Goal: Task Accomplishment & Management: Complete application form

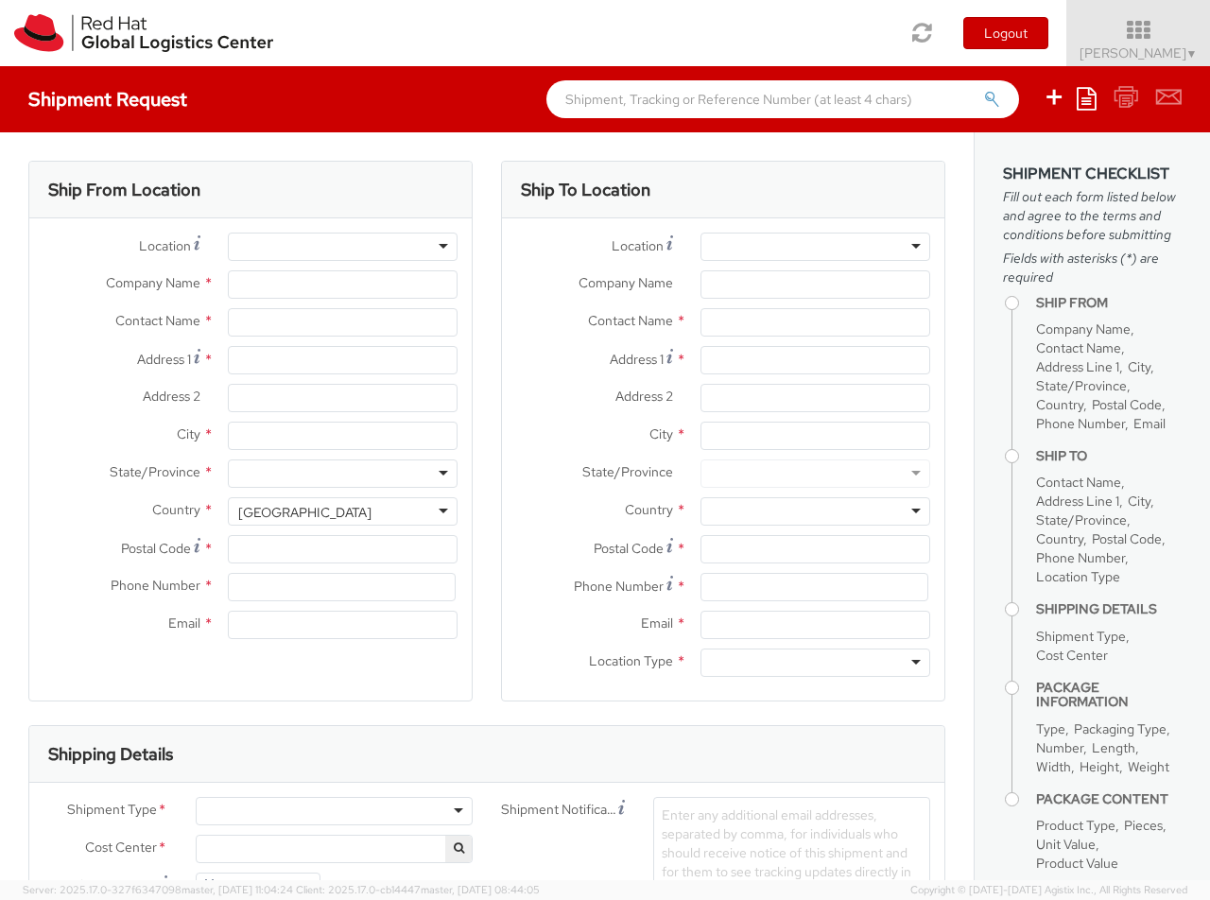
select select
select select "850"
type input "Red Hat Czech s.r.o."
type input "[PERSON_NAME]"
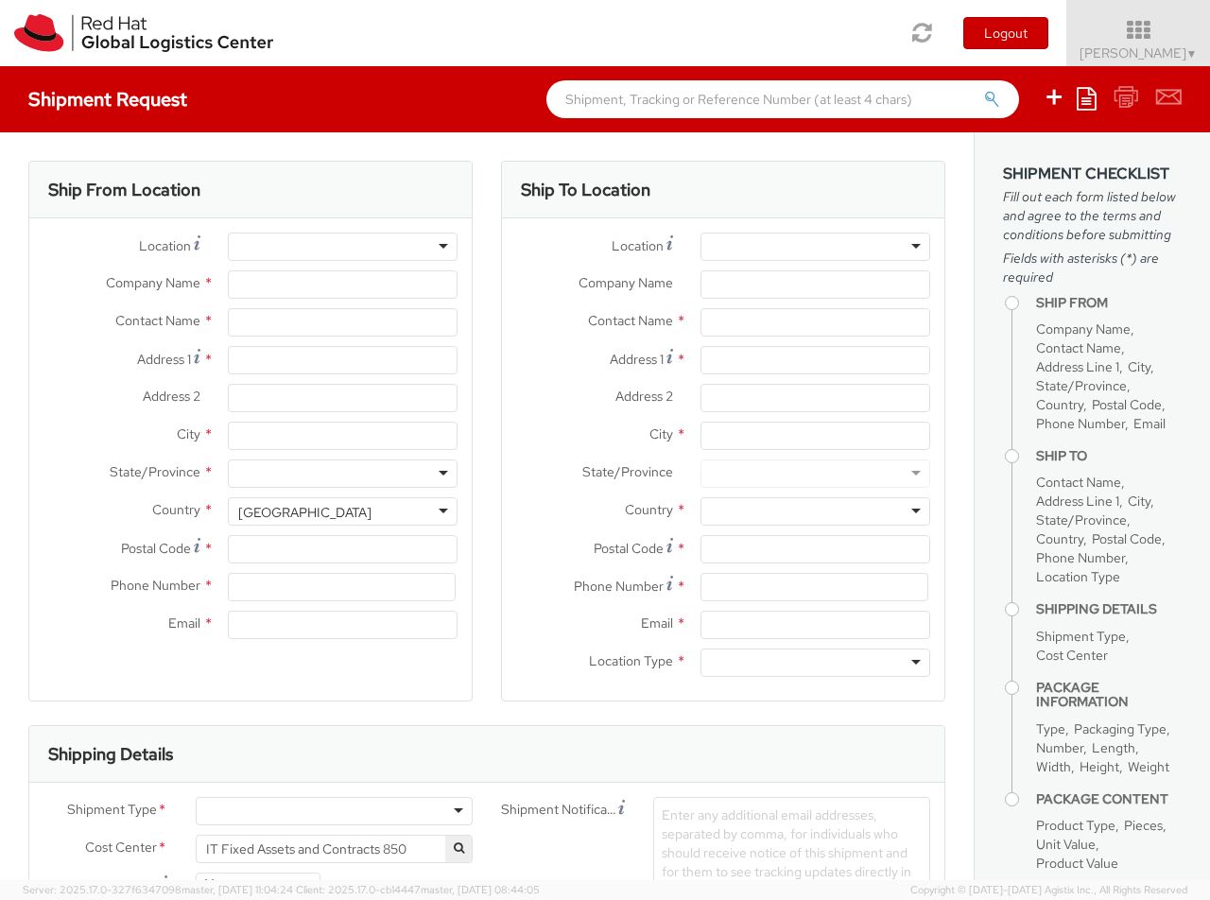
type input "Purkynova 647/111"
type input "[GEOGRAPHIC_DATA]"
type input "621 00"
type input "420 532 294 555"
type input "[EMAIL_ADDRESS][DOMAIN_NAME]"
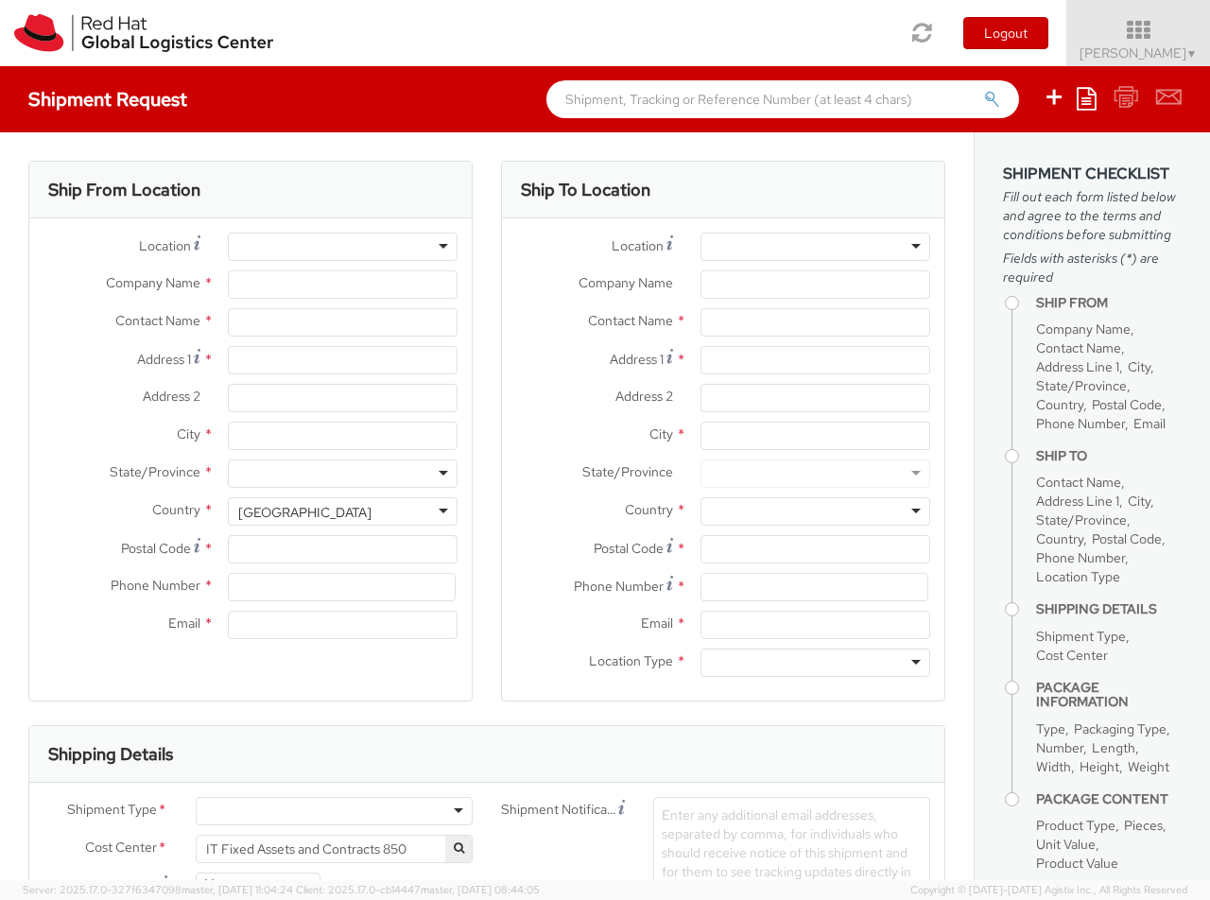
select select "CM"
select select "KGS"
click at [342, 247] on div "RH - [GEOGRAPHIC_DATA] [GEOGRAPHIC_DATA] - B" at bounding box center [397, 247] width 319 height 19
type input "RH - [GEOGRAPHIC_DATA]"
type input "Red Hat UK Limited"
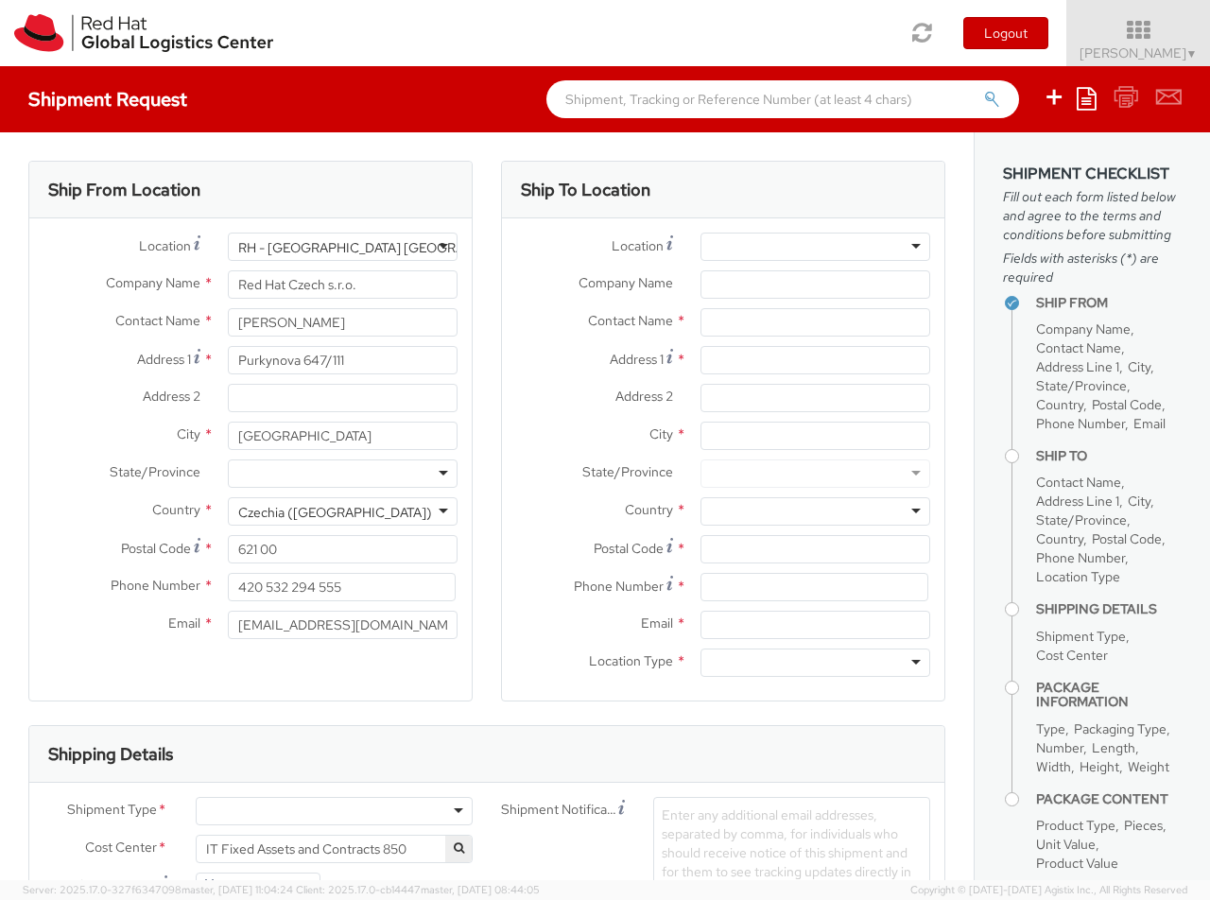
type input "[GEOGRAPHIC_DATA]"
type input "[STREET_ADDRESS]"
type input "[GEOGRAPHIC_DATA]"
type input "EC3R8NB"
type input "44 207 009 4444"
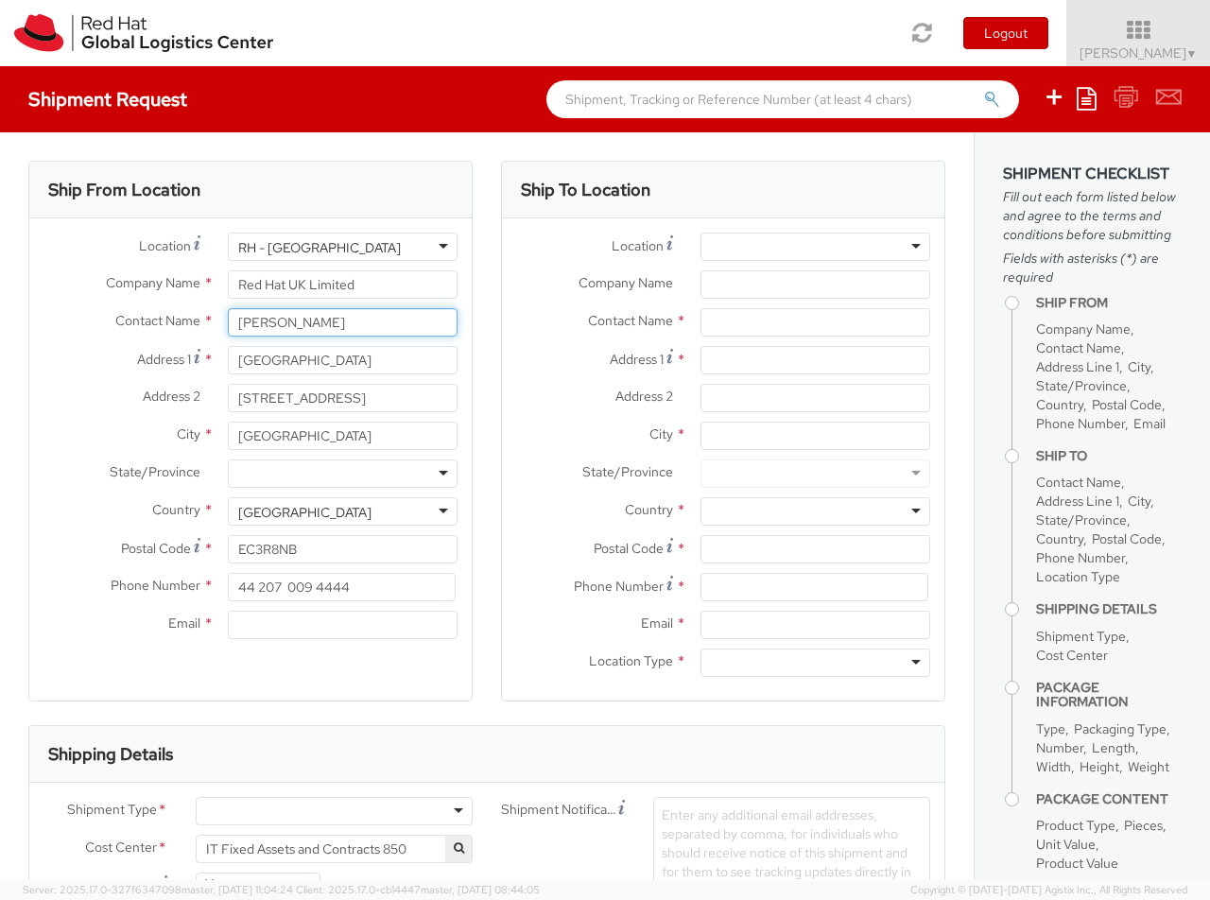
type input "[PERSON_NAME]"
type input "44 207 009 4444+44 7831186411"
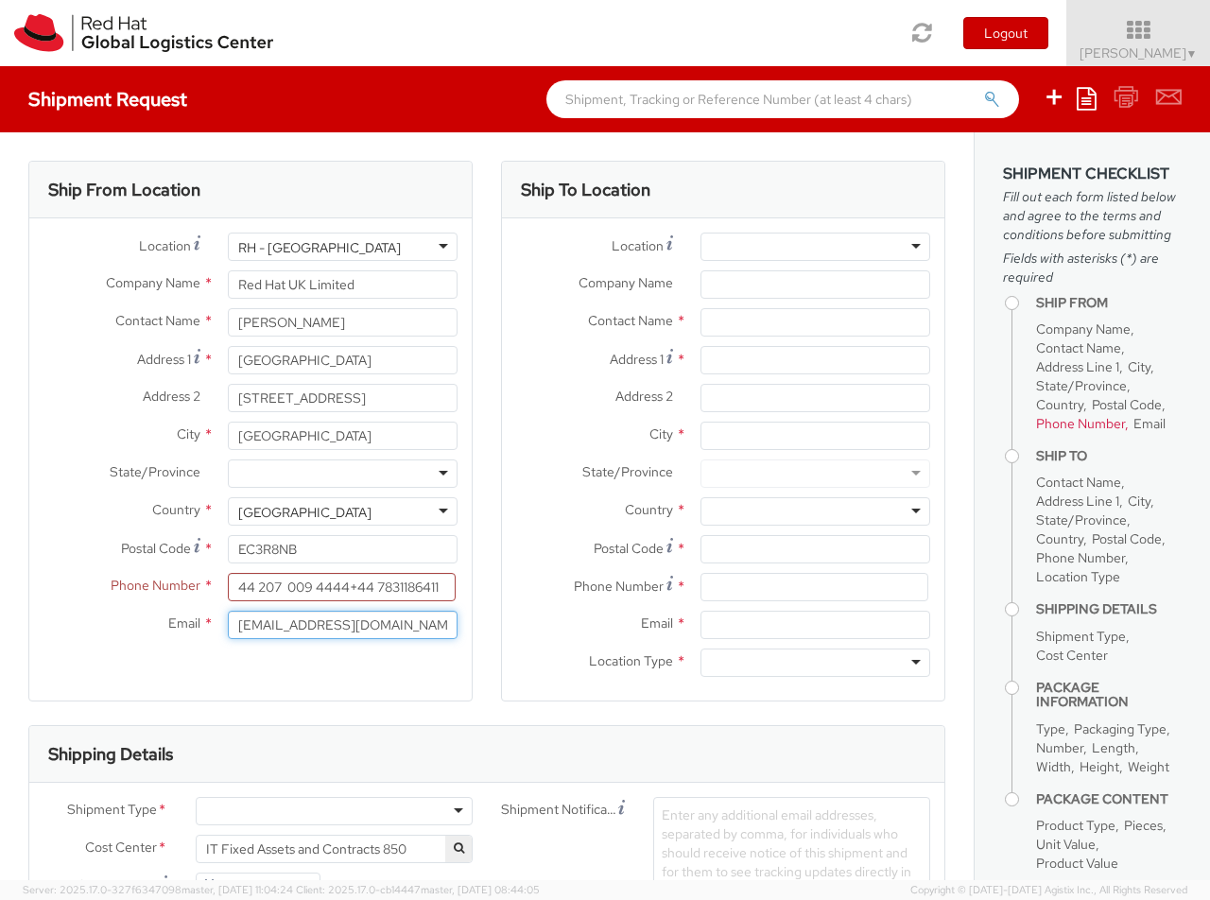
type input "[EMAIL_ADDRESS][DOMAIN_NAME]"
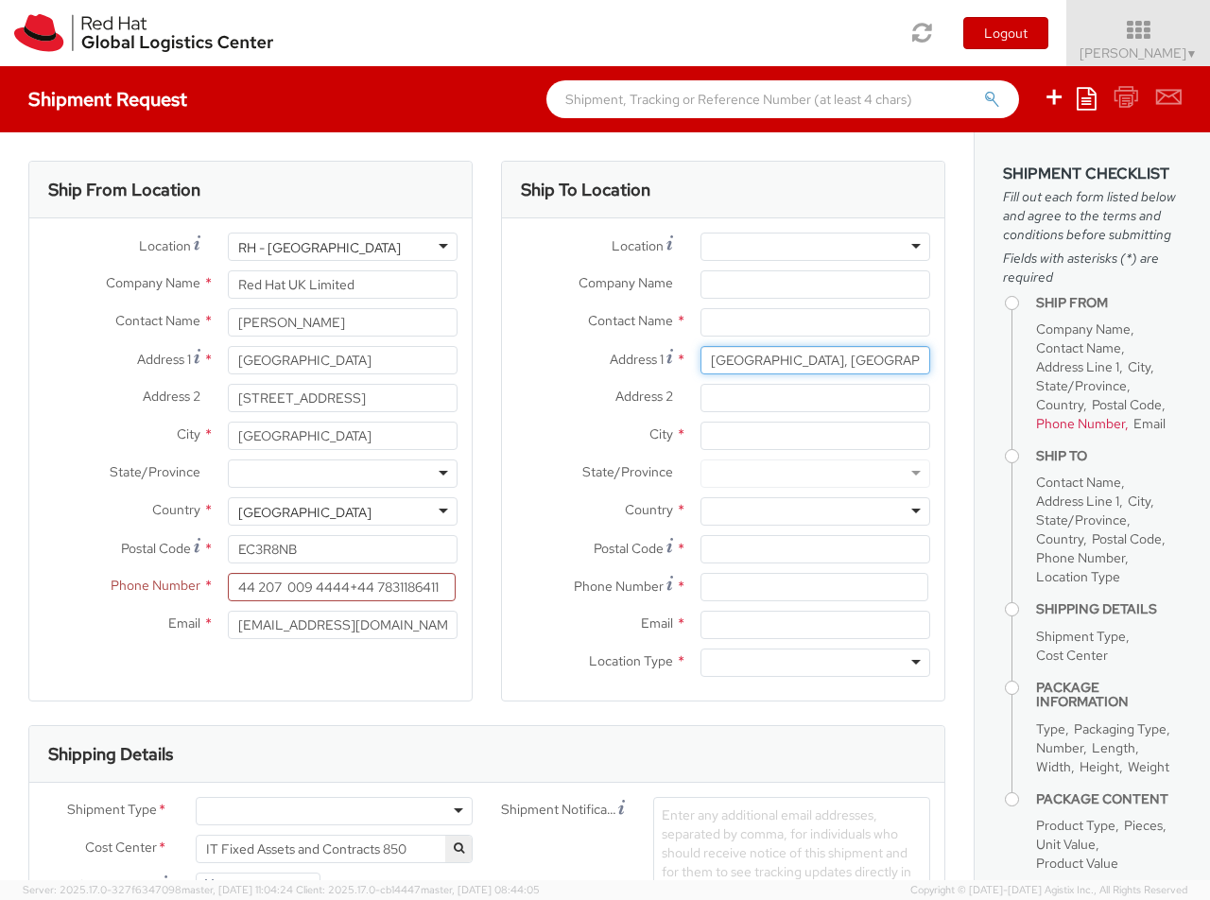
type input "[GEOGRAPHIC_DATA], [GEOGRAPHIC_DATA]"
type input "Hook Norton"
type input "OX15 5PR"
click at [815, 512] on div at bounding box center [816, 511] width 230 height 28
type input "[GEOGRAPHIC_DATA]"
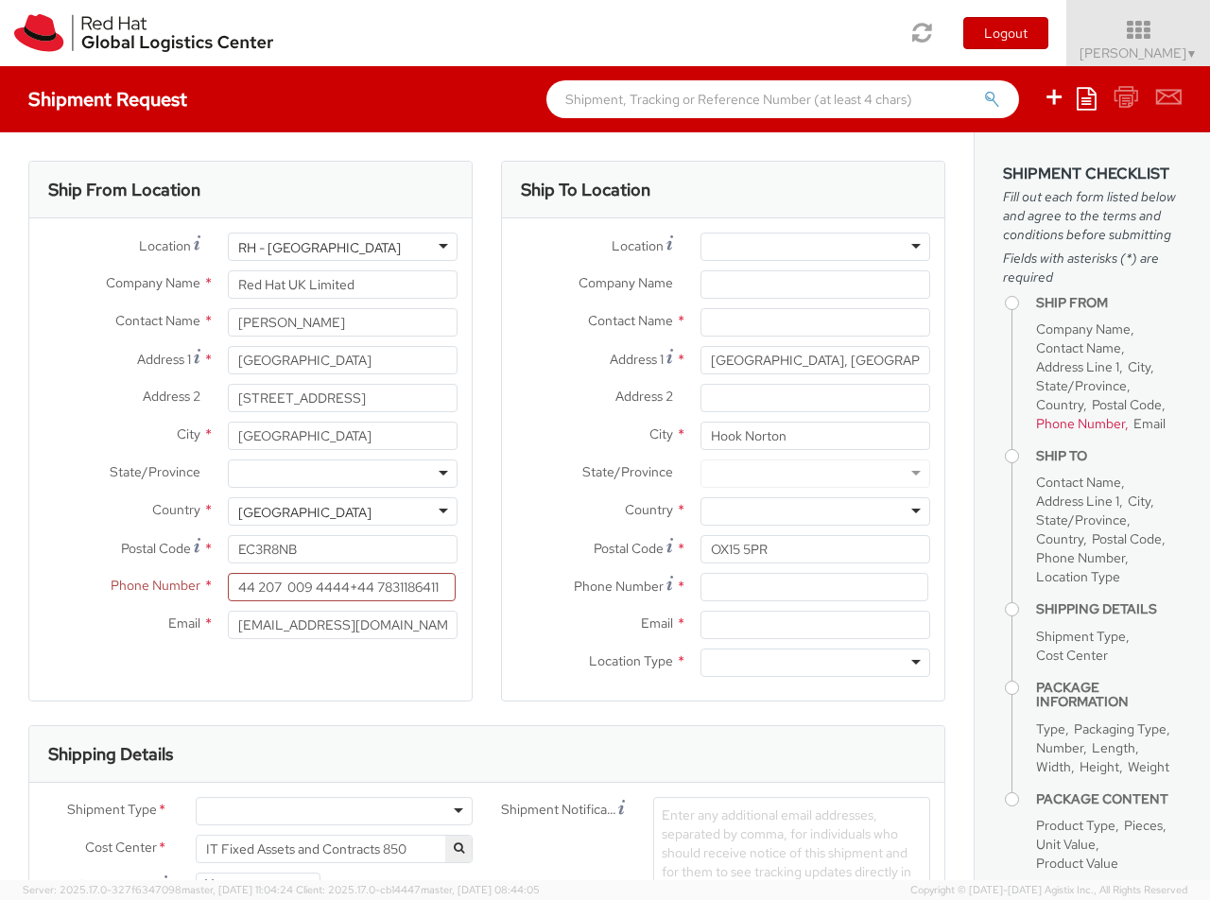
click at [815, 663] on div at bounding box center [816, 663] width 230 height 28
type input "r"
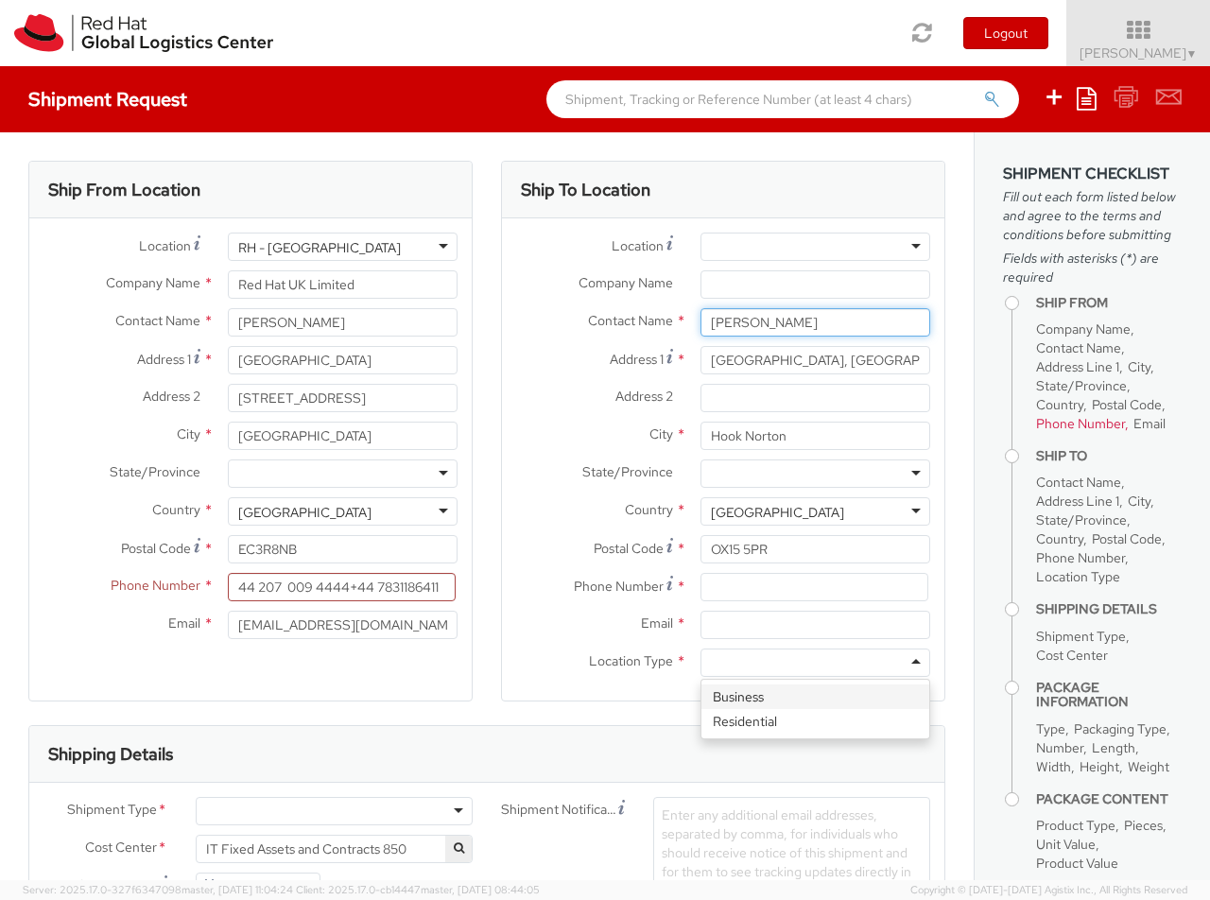
type input "[PERSON_NAME]"
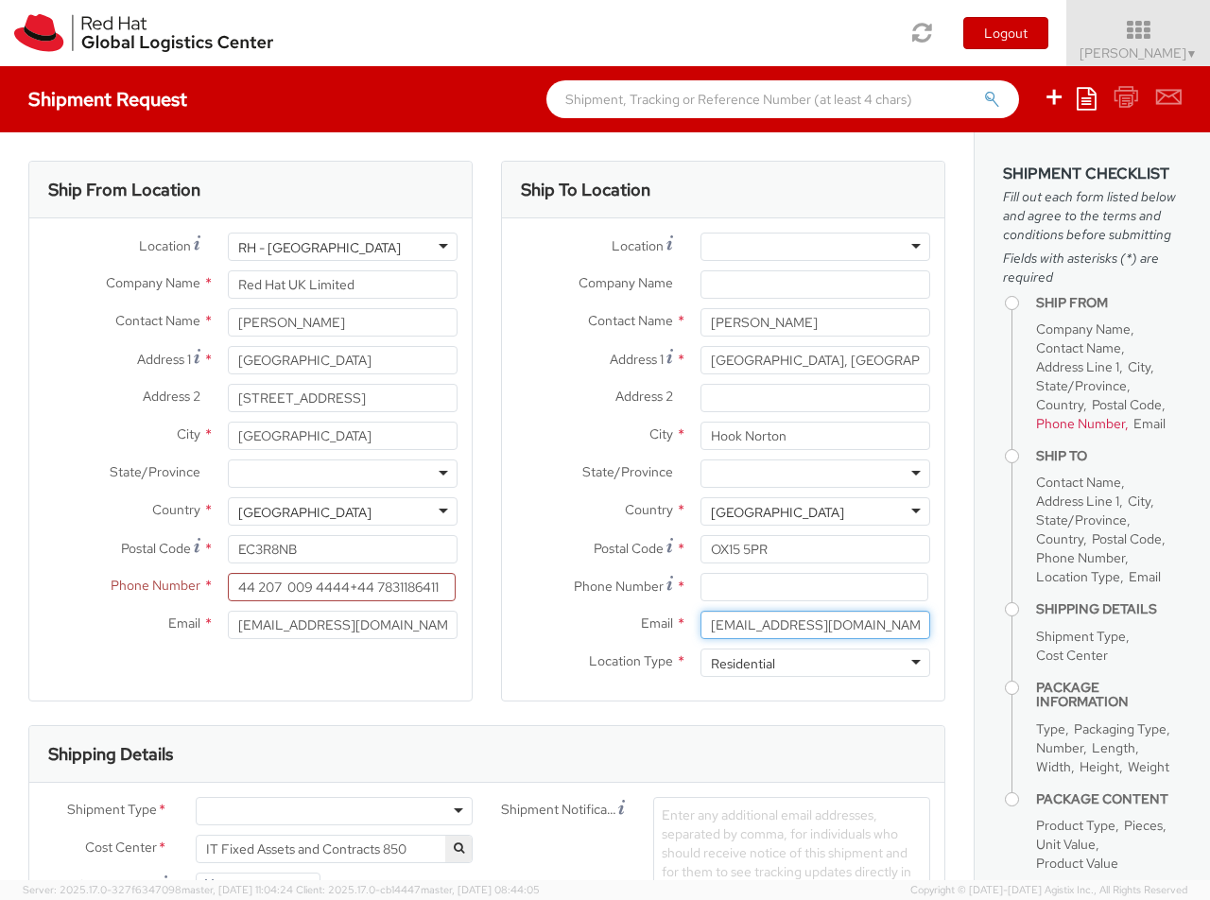
type input "[EMAIL_ADDRESS][DOMAIN_NAME]"
type input "[PHONE_NUMBER]"
click at [334, 811] on div at bounding box center [334, 811] width 277 height 28
type input "bu"
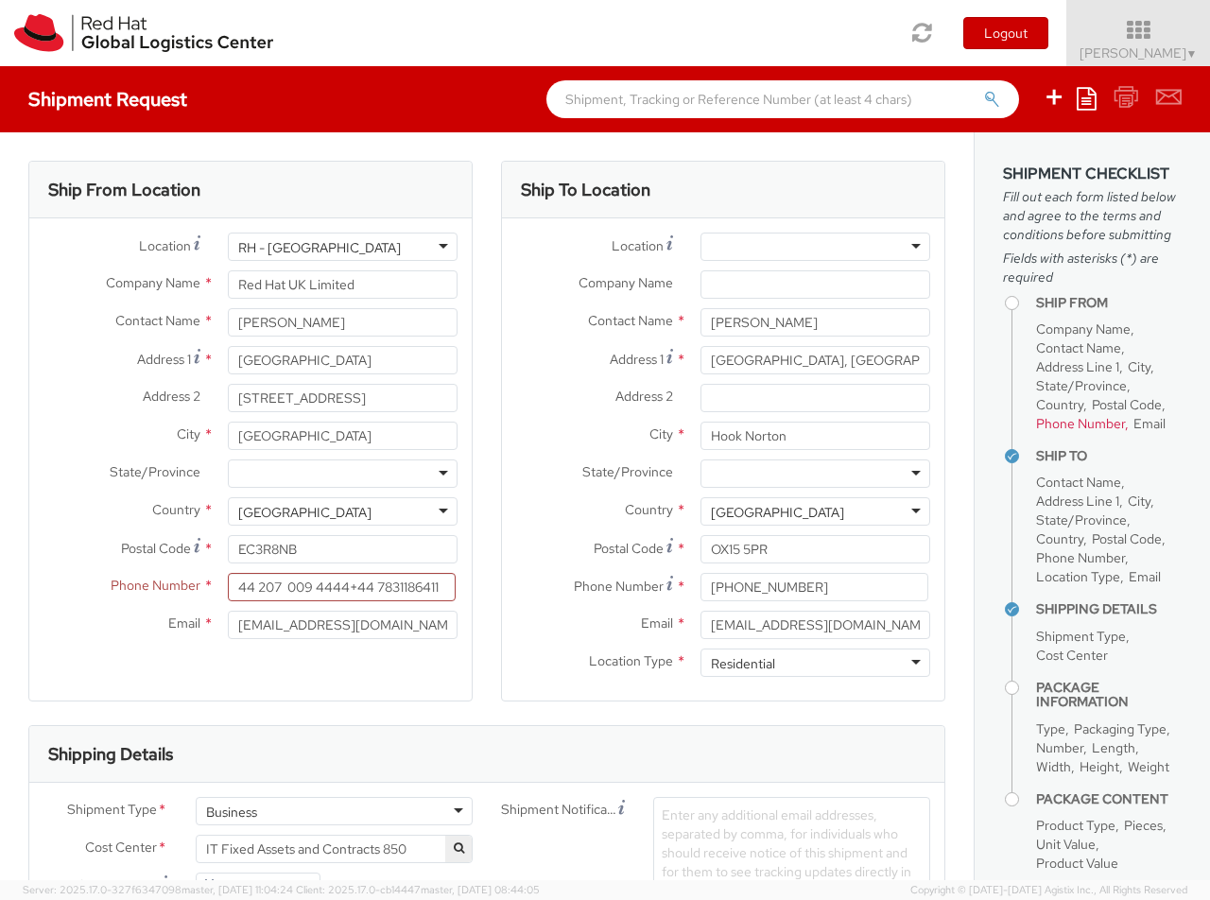
type input "ref"
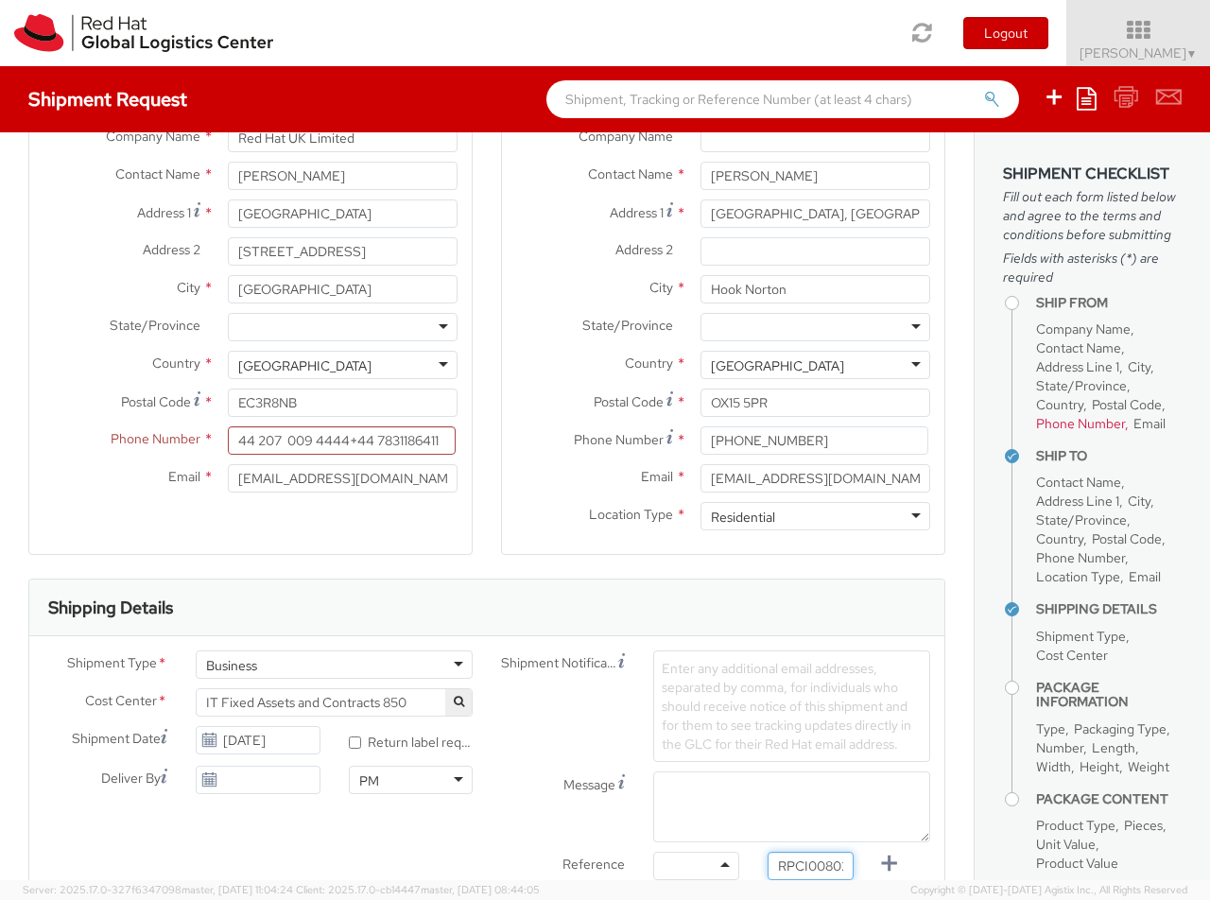
type input "RPCI0080258"
type input "[EMAIL_ADDRESS][DOMAIN_NAME]"
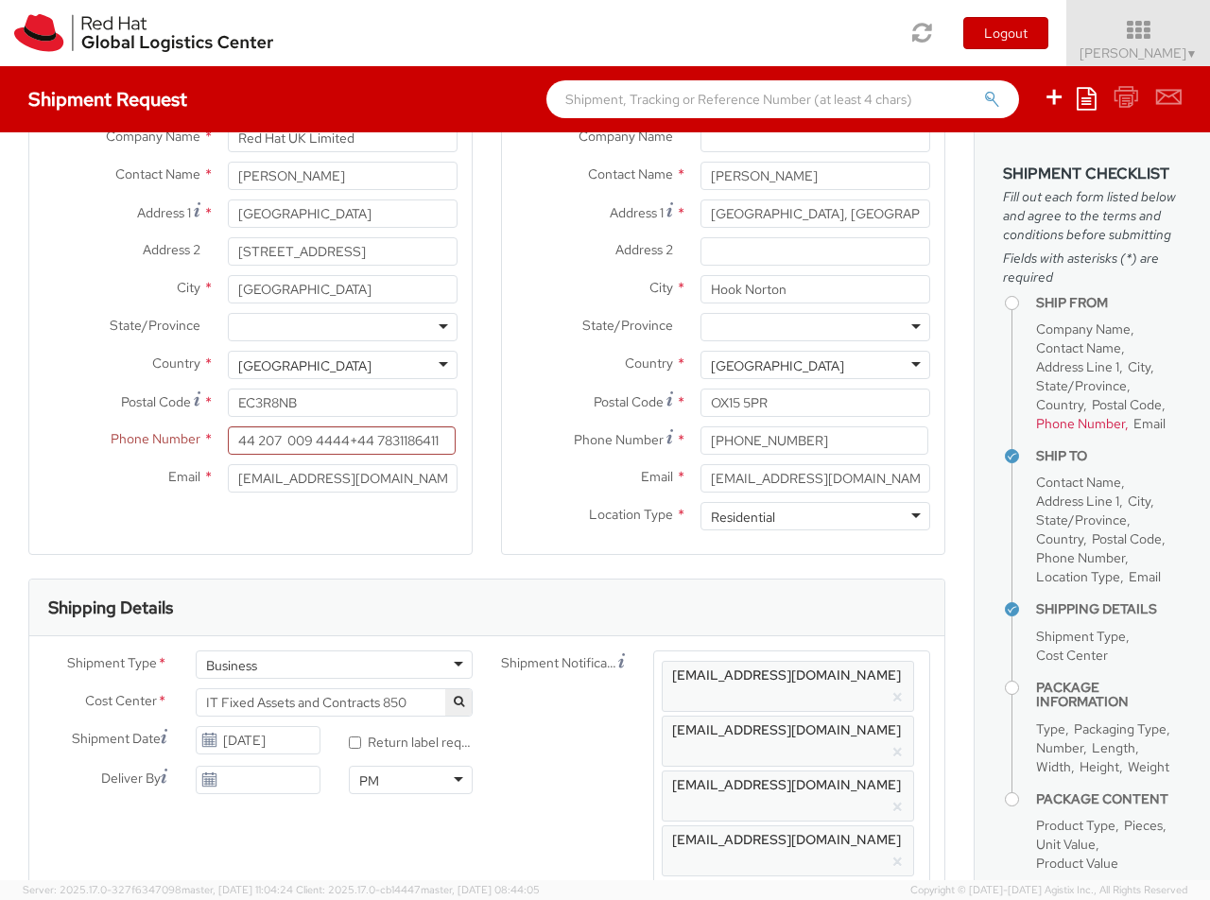
scroll to position [0, 22]
type input "lap"
select select "LAPTOP"
type input "your"
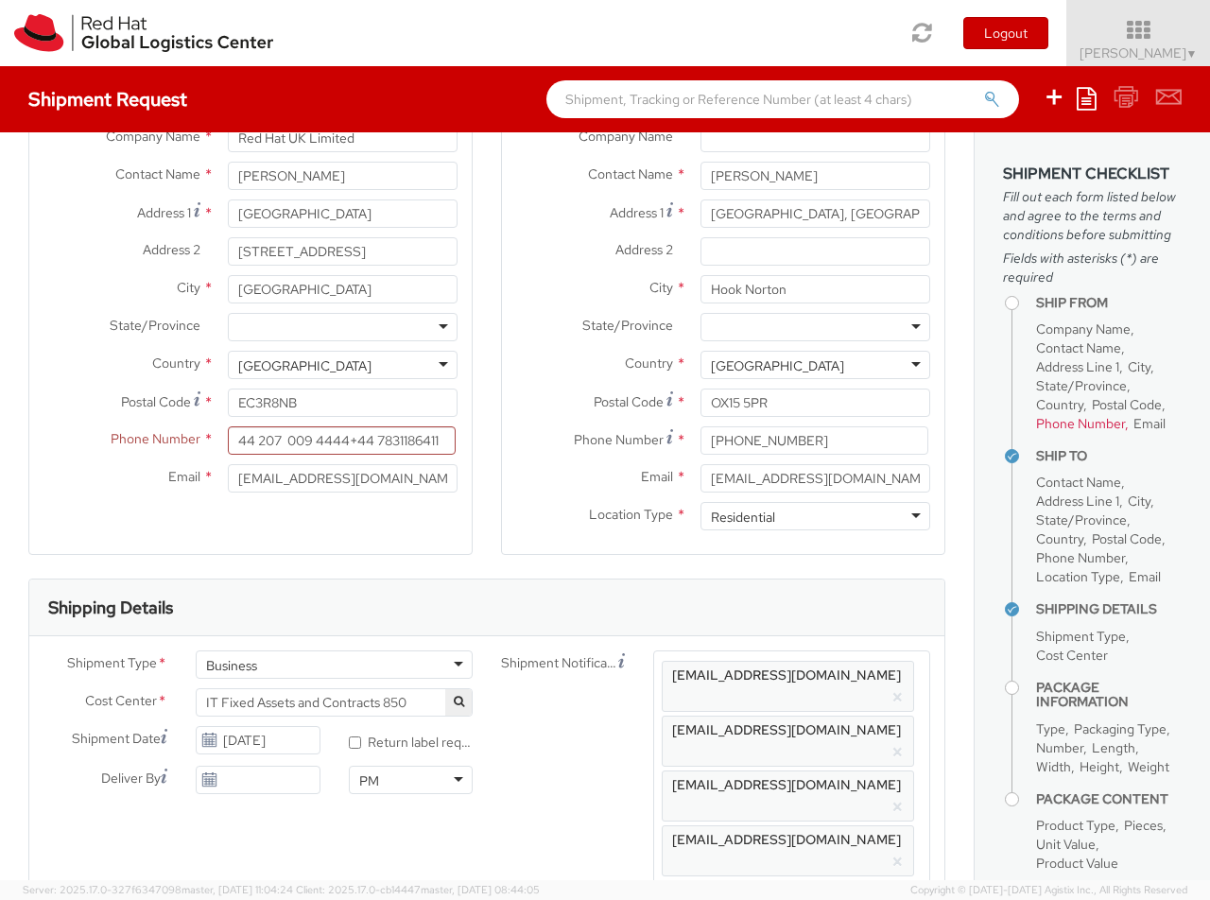
scroll to position [61, 0]
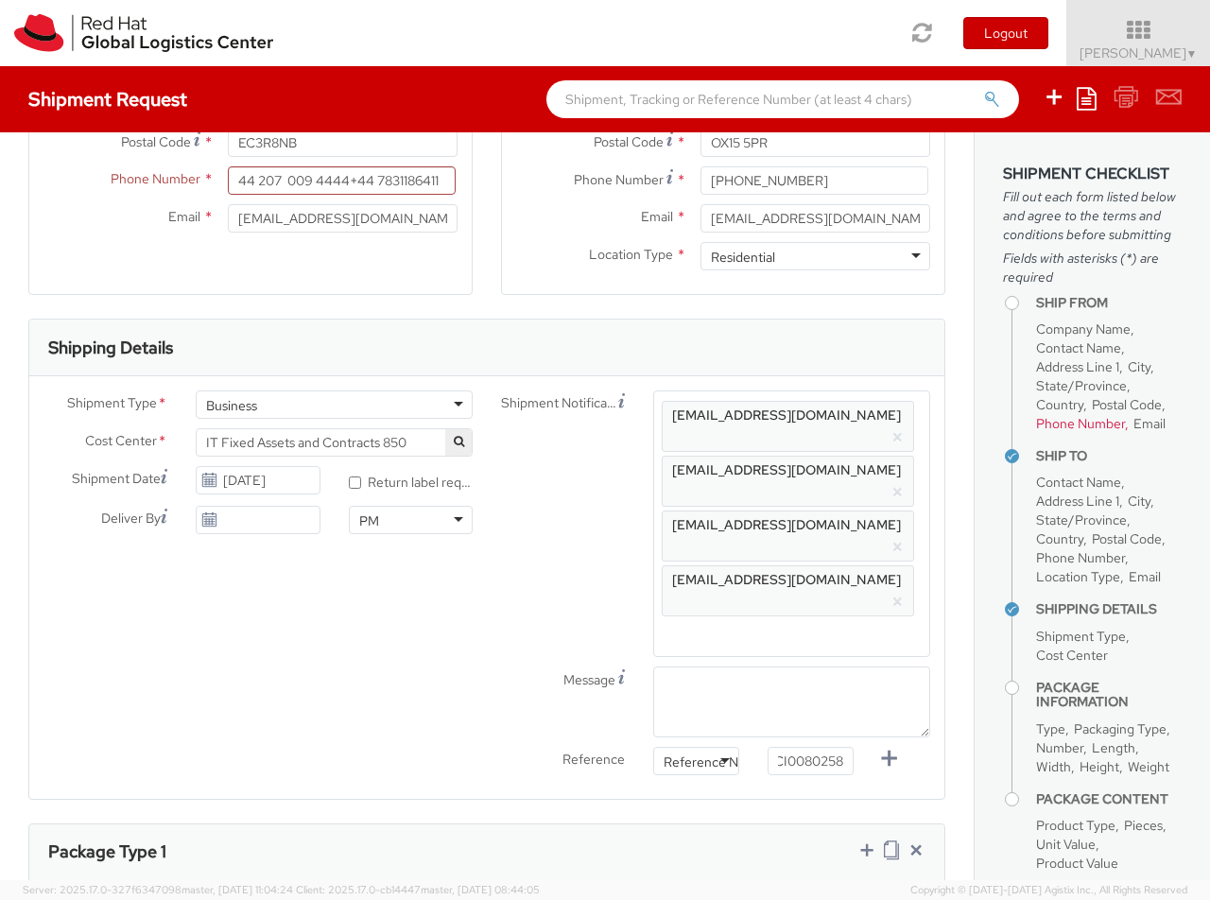
type input "1"
type input "50"
type input "30"
type input "20"
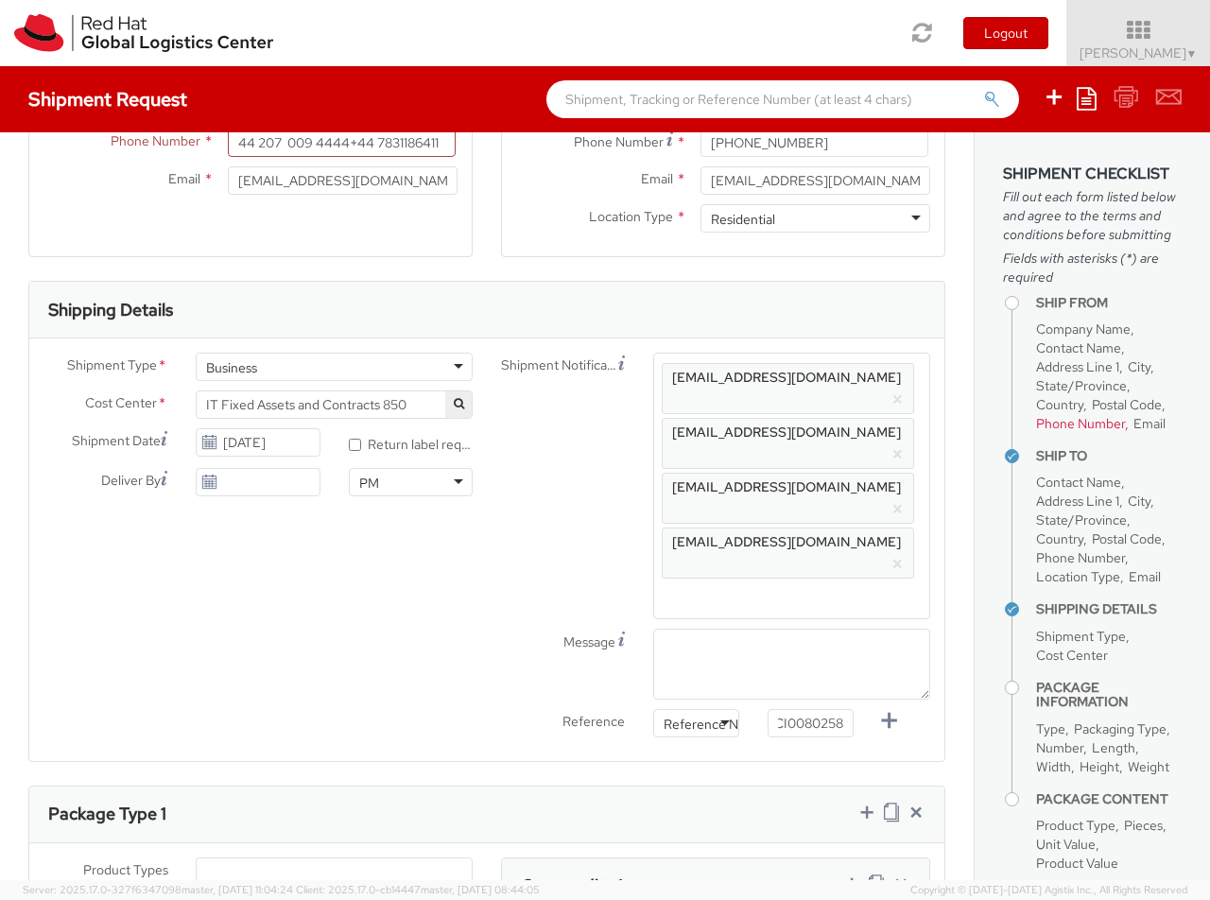
type input "3.8"
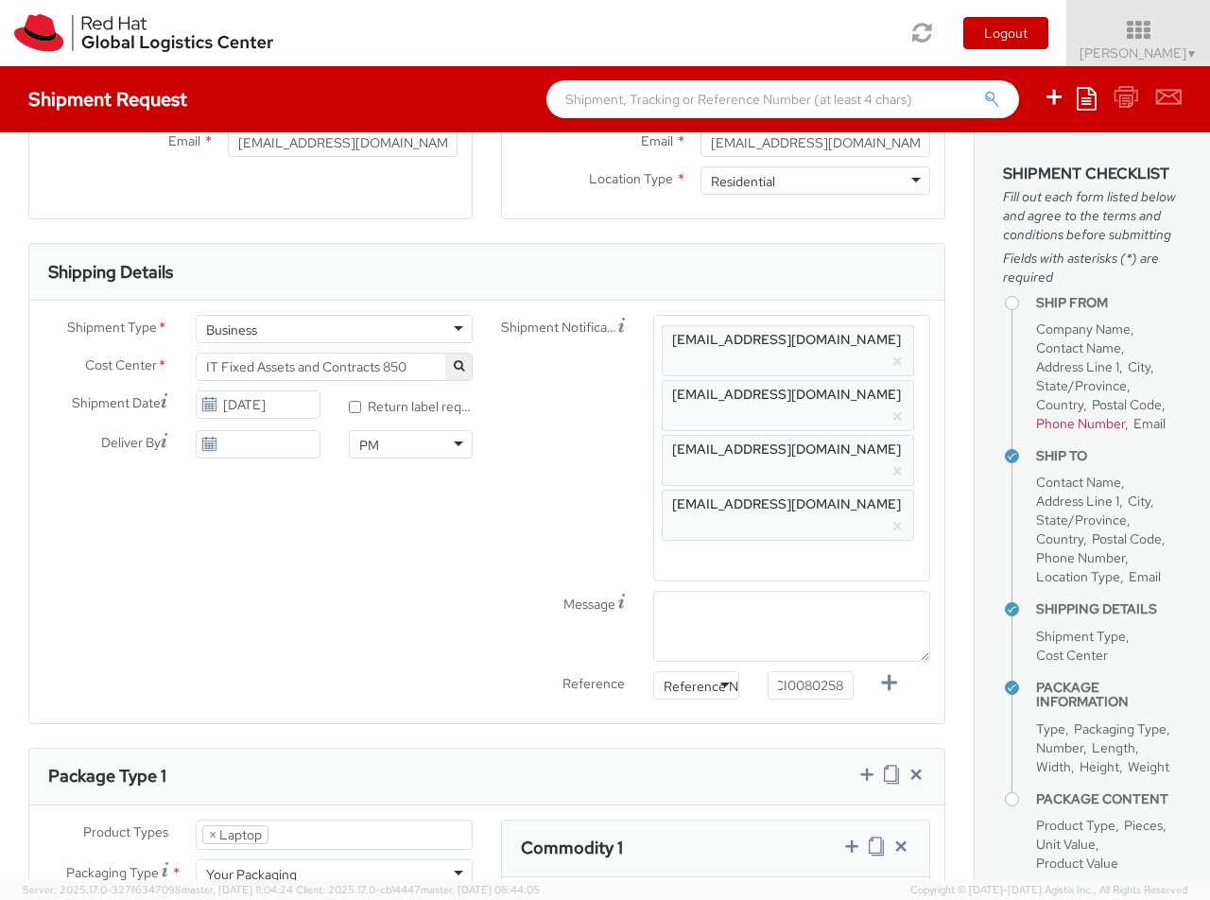
type input "Macbook Air 13"
type input "1,251.88"
type input "EUR"
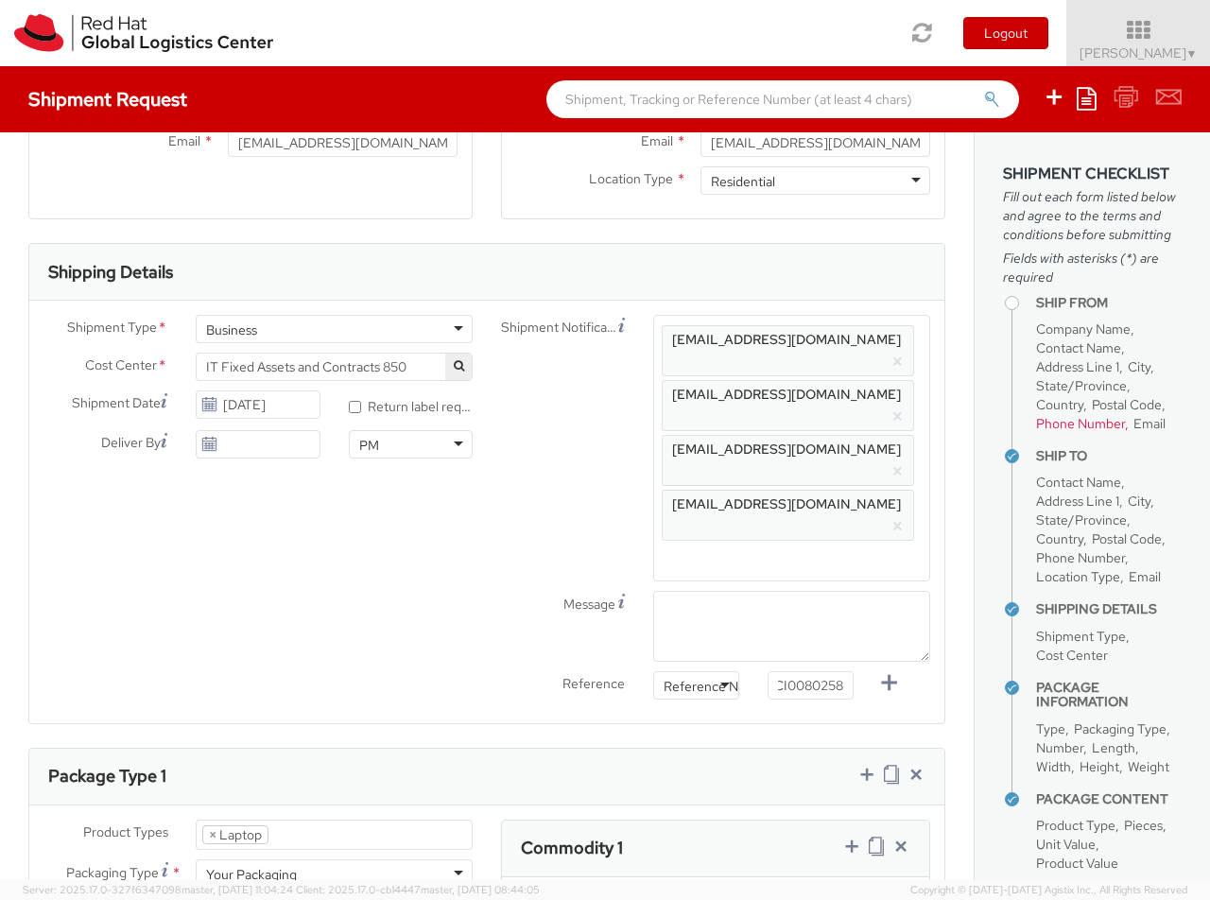
scroll to position [865, 0]
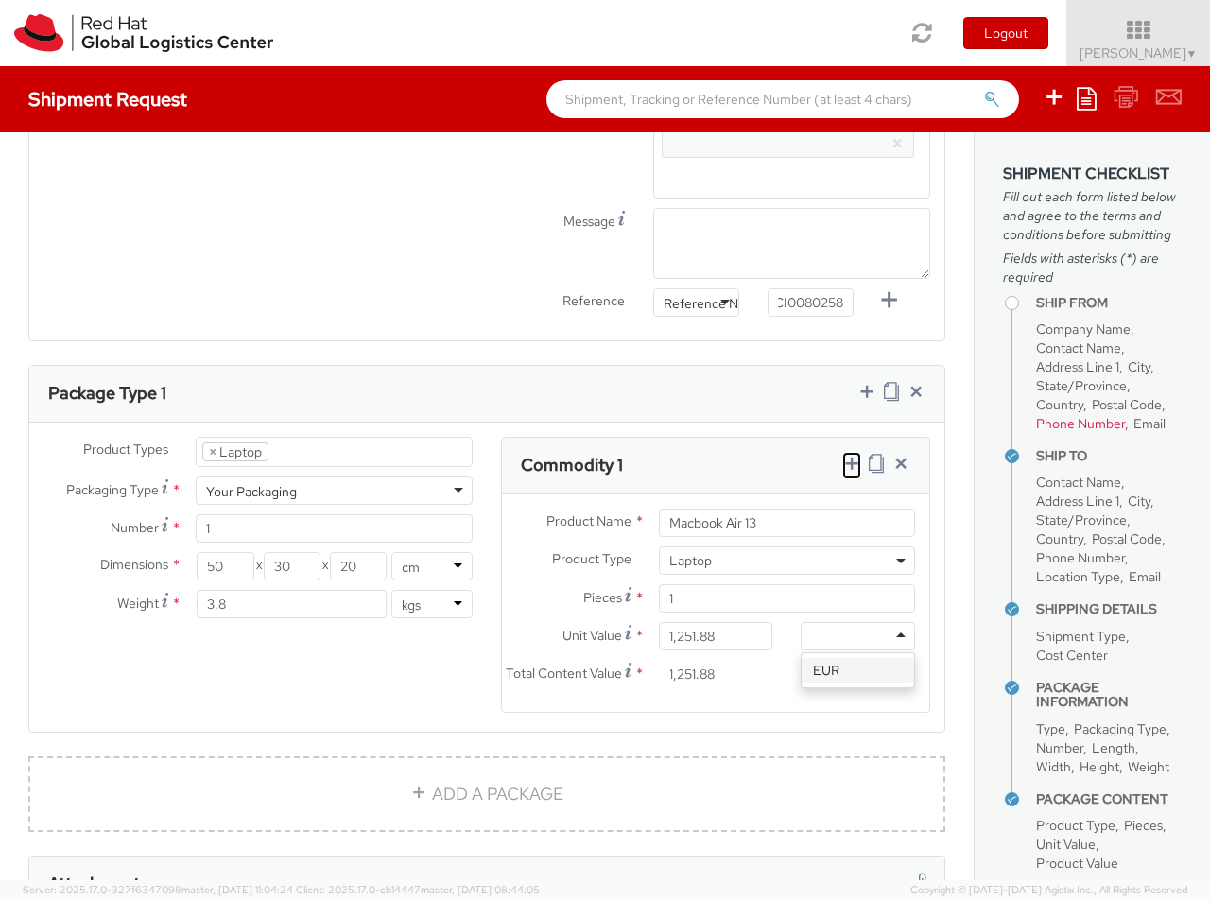
click at [851, 454] on icon at bounding box center [851, 463] width 19 height 19
select select "DOC_STATION"
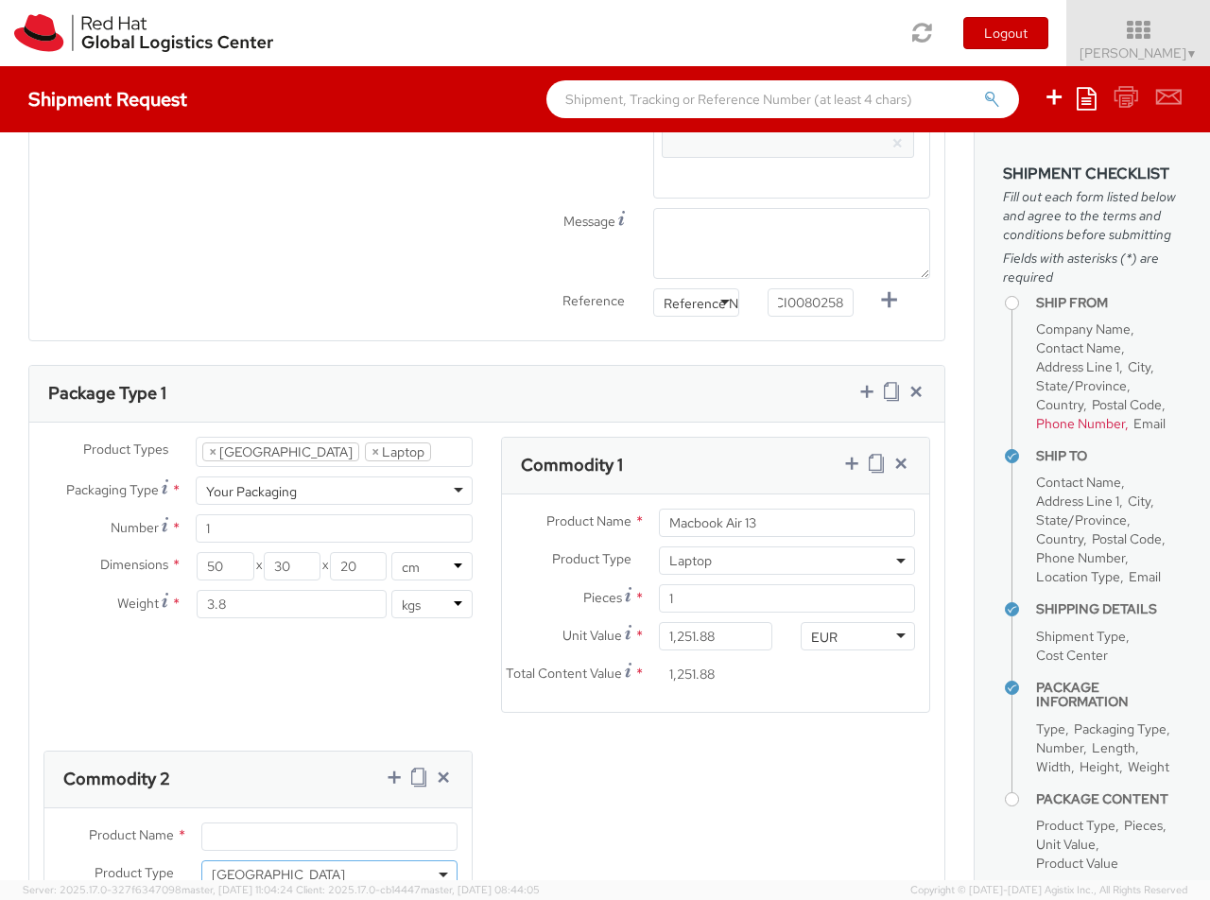
select select "DOC_STATION"
type input "59.94"
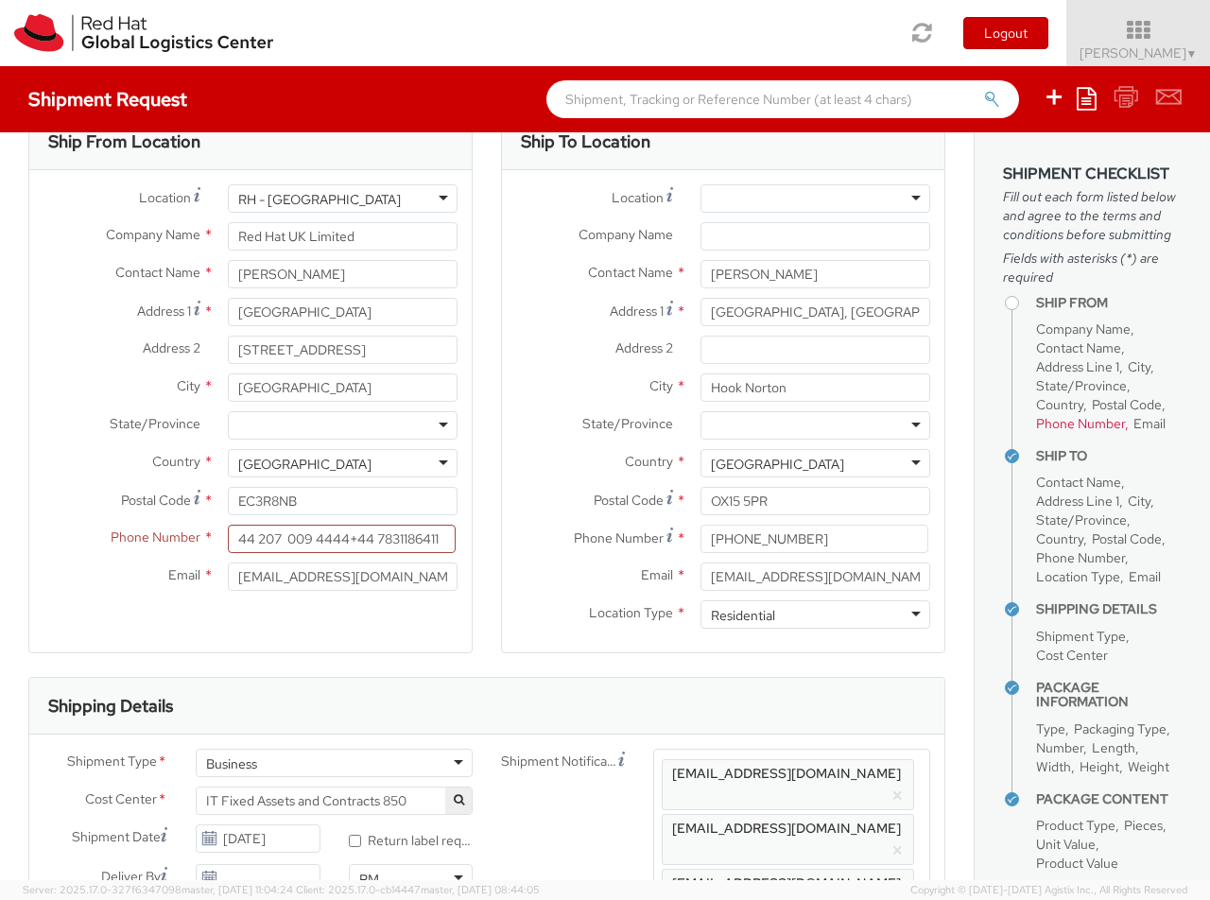
scroll to position [0, 0]
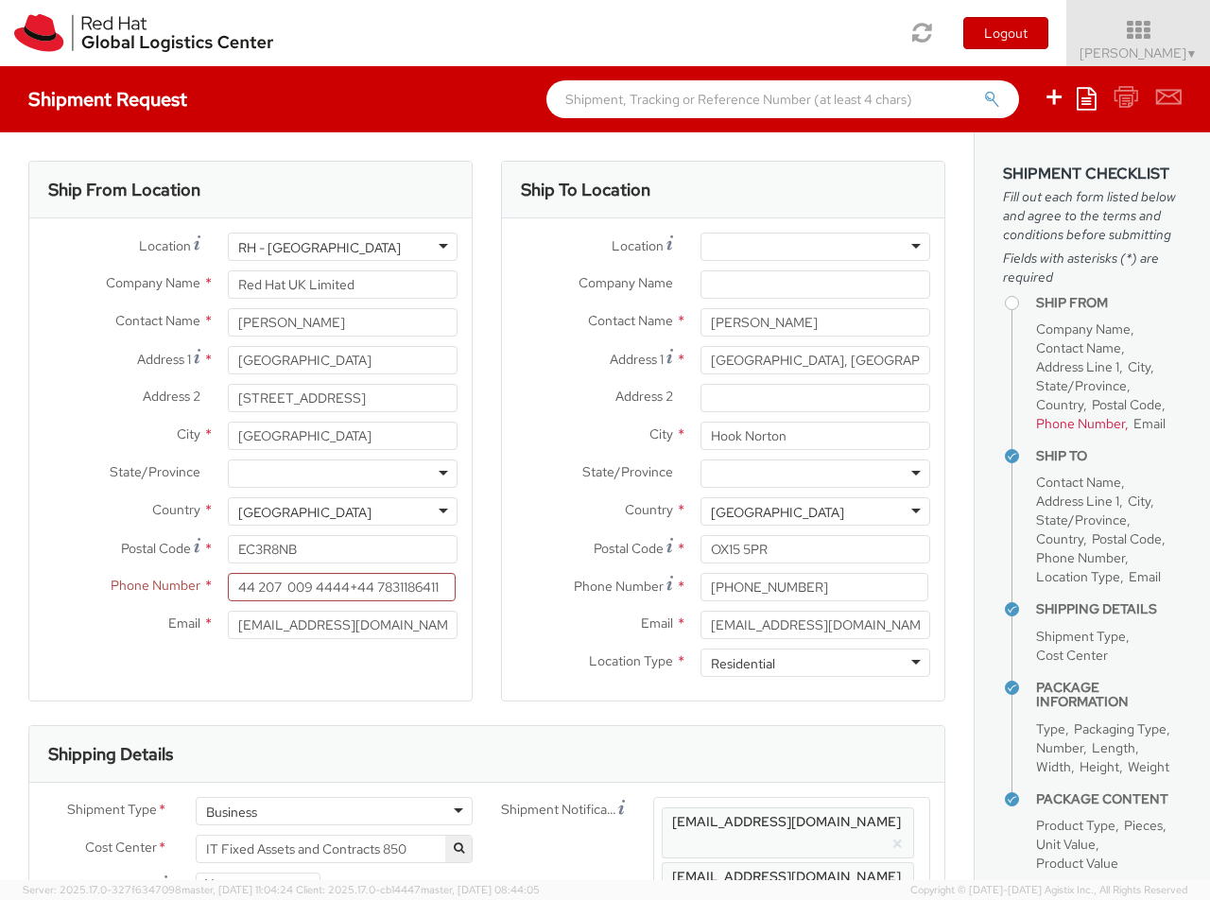
type input "Belkin AVC008 USB-C 6IN1 Multiport Adapter"
drag, startPoint x: 356, startPoint y: 586, endPoint x: 111, endPoint y: 550, distance: 248.4
click at [228, 573] on input "44 207 009 4444+44 7831186411" at bounding box center [342, 587] width 228 height 28
click at [343, 583] on input "44 207 009 4444+44 7831186411" at bounding box center [342, 587] width 228 height 28
drag, startPoint x: 358, startPoint y: 585, endPoint x: 90, endPoint y: 553, distance: 270.4
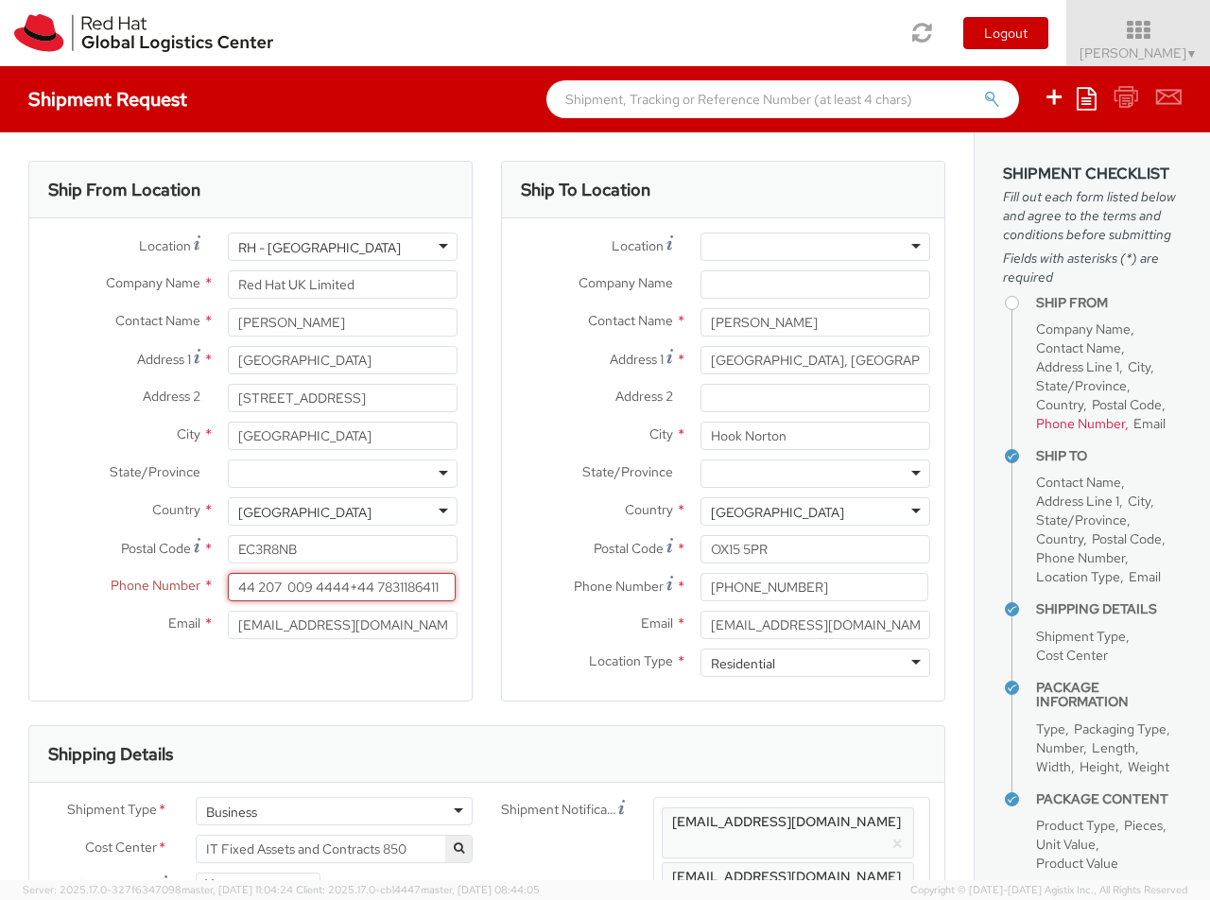
click at [228, 573] on input "44 207 009 4444+44 7831186411" at bounding box center [342, 587] width 228 height 28
click at [338, 595] on input "44 207 009 4444+44 7831186411" at bounding box center [342, 587] width 228 height 28
drag, startPoint x: 352, startPoint y: 590, endPoint x: 164, endPoint y: 575, distance: 188.8
click at [228, 578] on input "44 207 009 4444+44 7831186411" at bounding box center [342, 587] width 228 height 28
type input "[PHONE_NUMBER]"
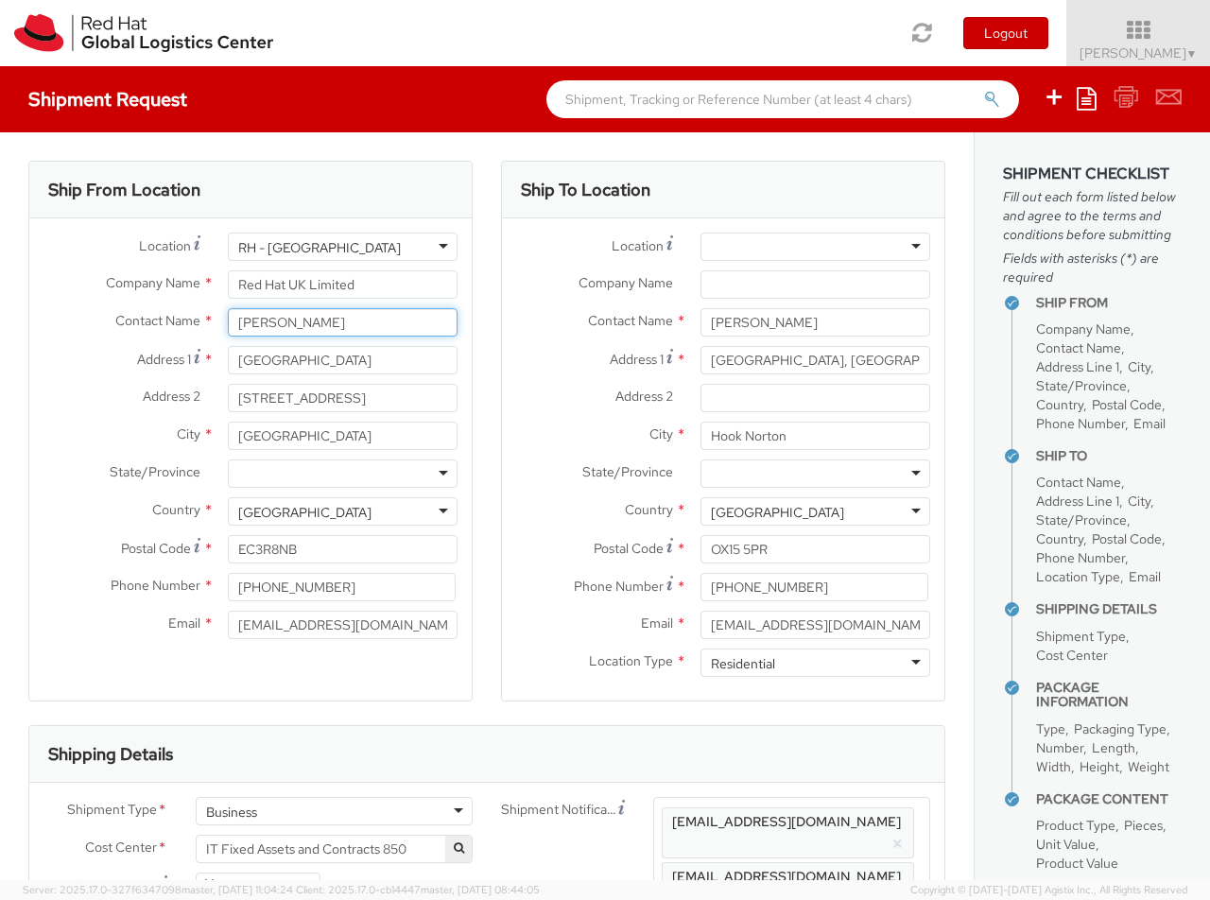
drag, startPoint x: 384, startPoint y: 321, endPoint x: 43, endPoint y: 295, distance: 342.3
click at [228, 308] on input "[PERSON_NAME]" at bounding box center [343, 322] width 230 height 28
type input "m"
type input "[PERSON_NAME]"
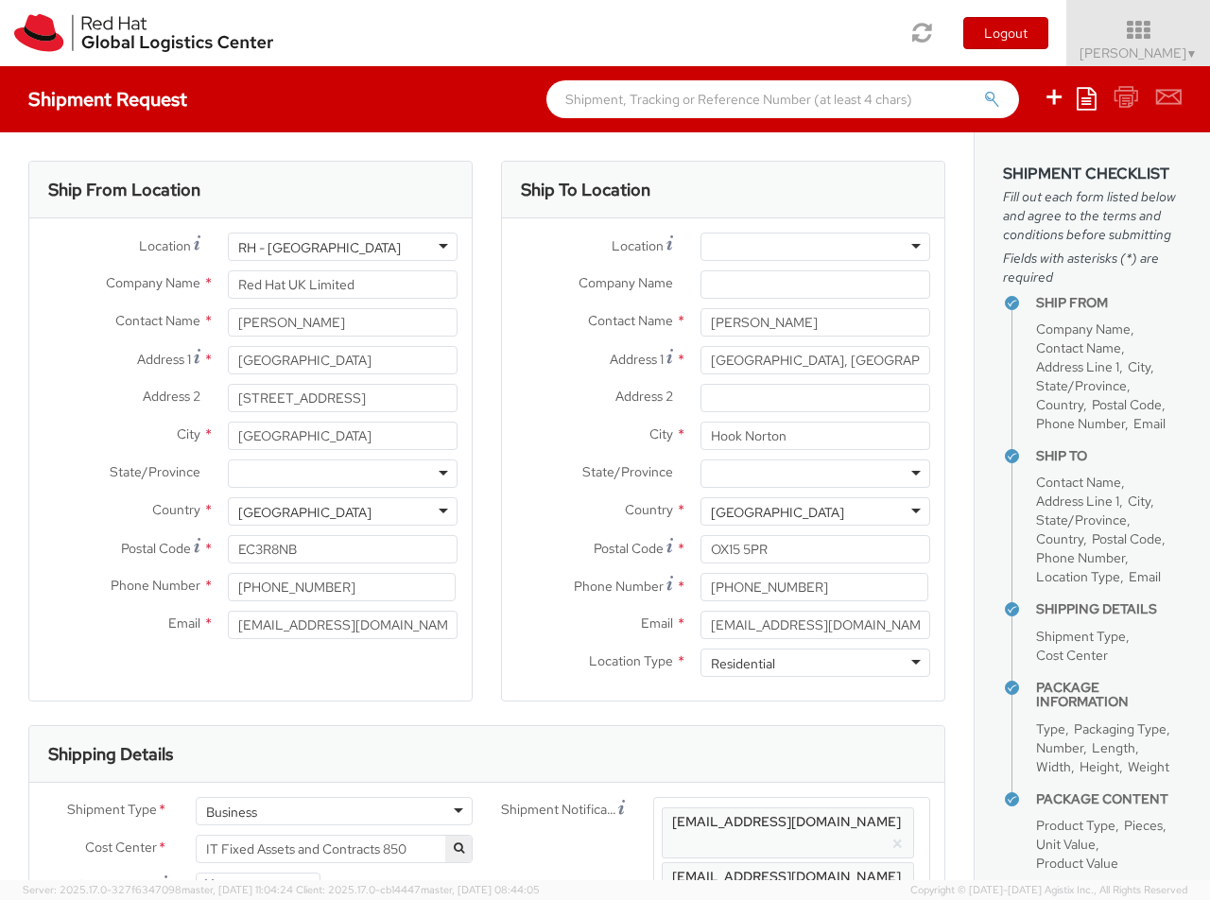
click at [76, 290] on label "Company Name *" at bounding box center [121, 282] width 184 height 25
click at [228, 290] on input "Red Hat UK Limited" at bounding box center [343, 284] width 230 height 28
click at [109, 299] on div "Company Name * Red Hat UK Limited" at bounding box center [250, 284] width 442 height 28
